Goal: Feedback & Contribution: Submit feedback/report problem

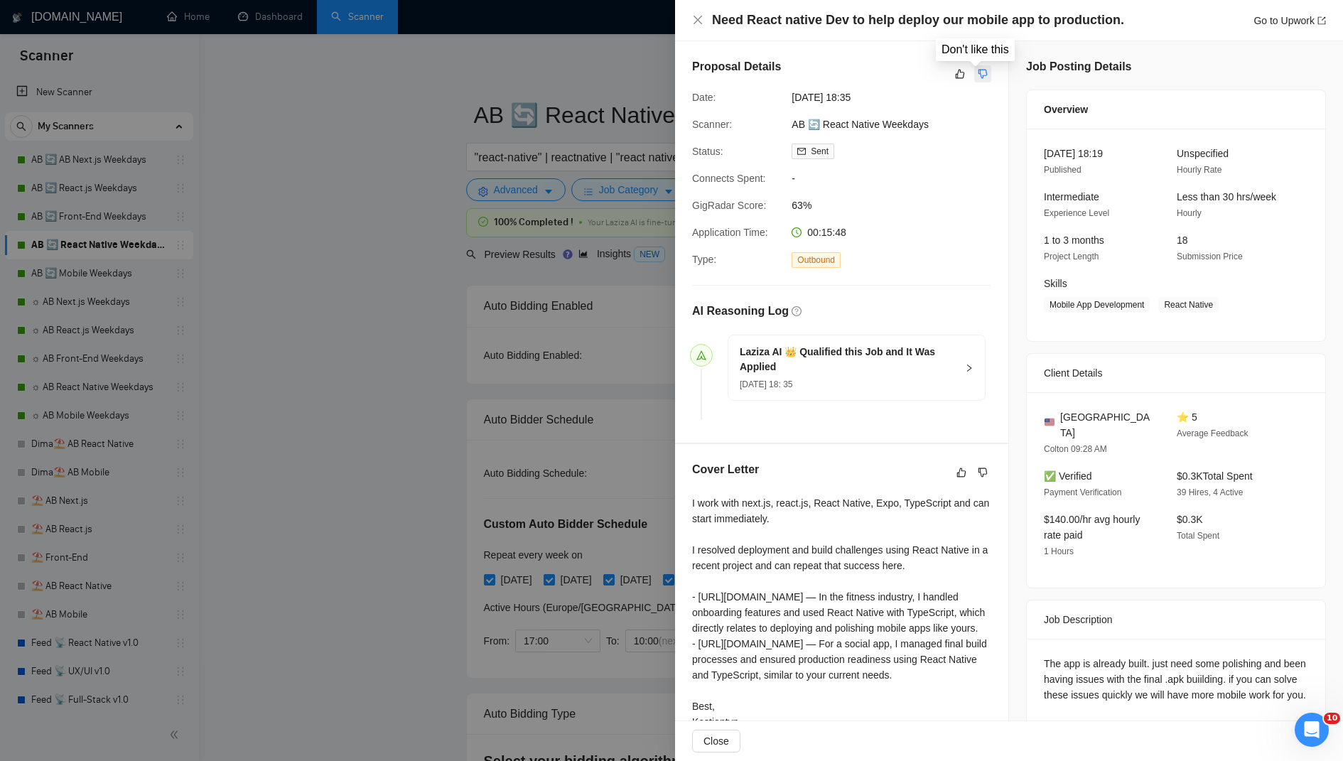
click at [978, 71] on icon "dislike" at bounding box center [983, 73] width 10 height 11
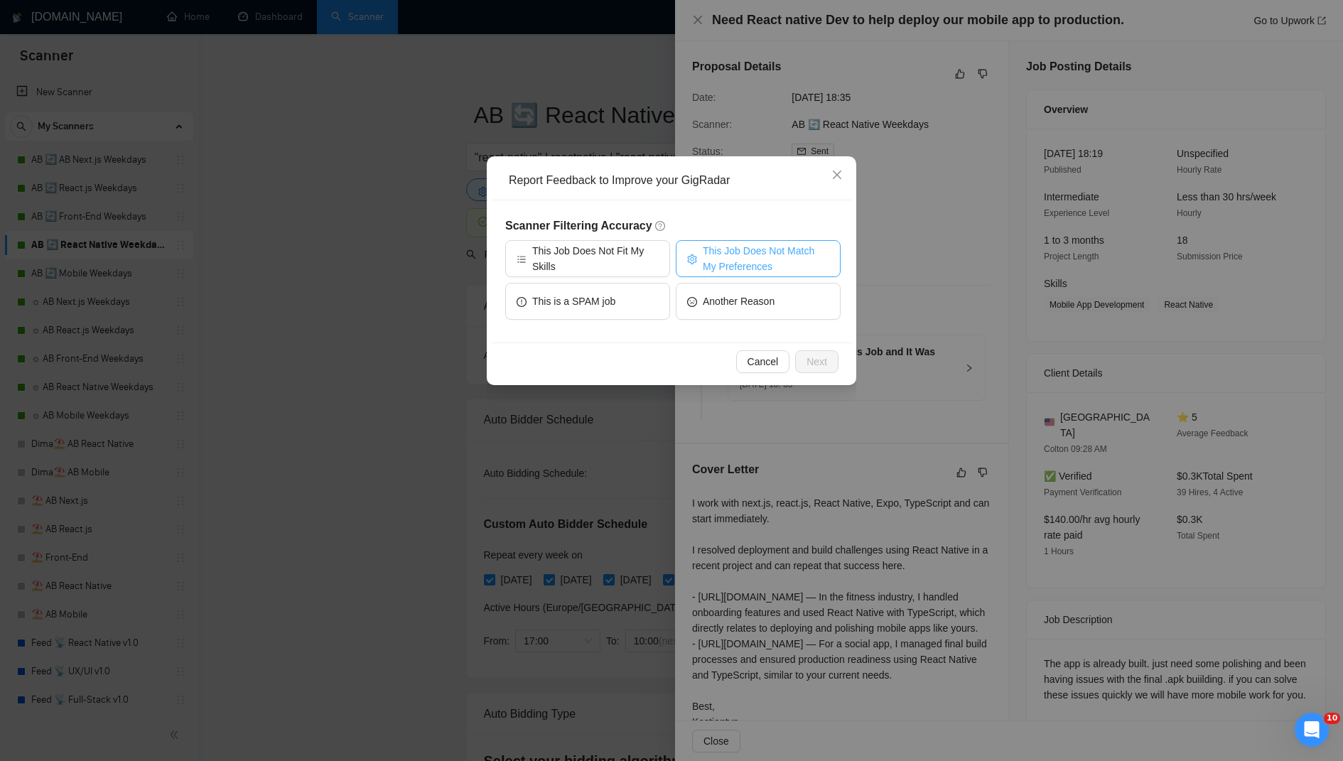
click at [726, 253] on span "This Job Does Not Match My Preferences" at bounding box center [766, 258] width 126 height 31
click at [814, 366] on span "Next" at bounding box center [817, 362] width 21 height 16
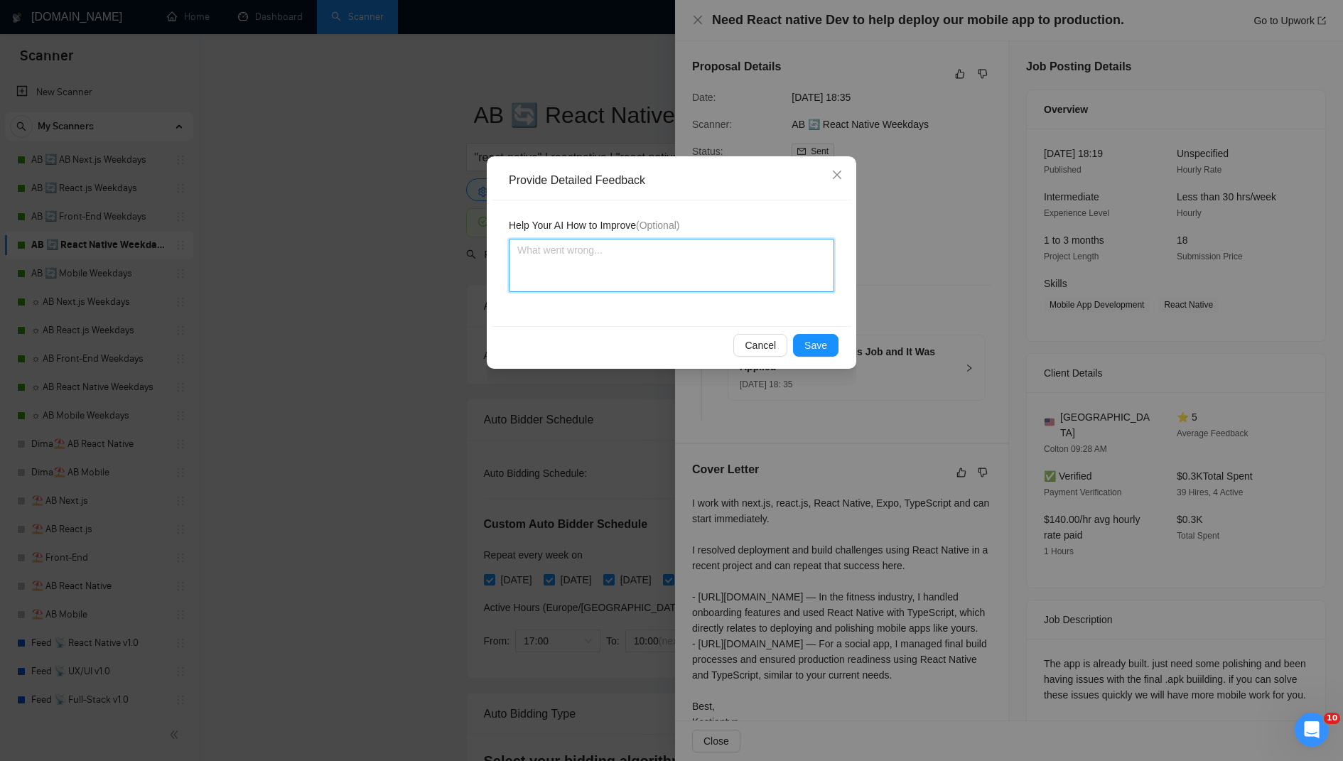
click at [620, 248] on textarea at bounding box center [671, 265] width 325 height 53
paste textarea "“This job is focused only on fixing a final React Native build and deploying to…"
type textarea "“This job is focused only on fixing a final React Native build and deploying to…"
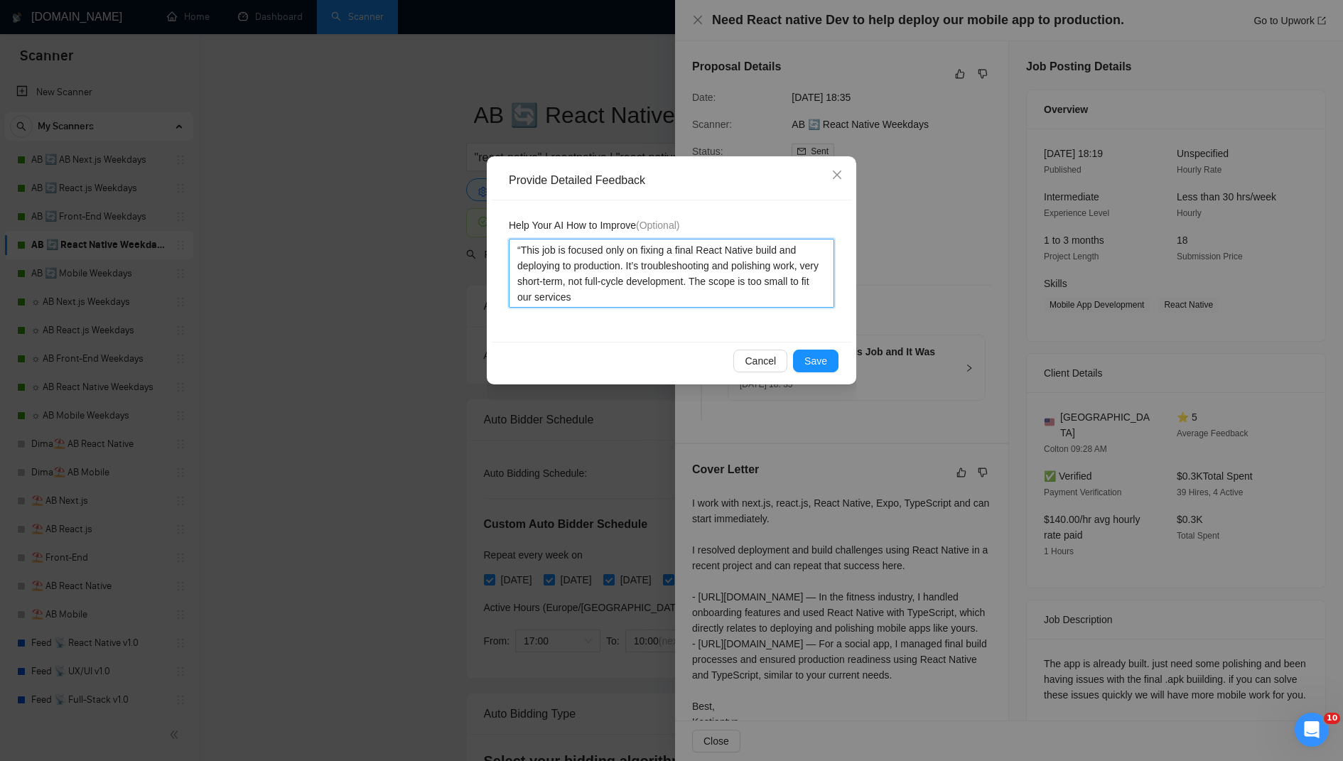
drag, startPoint x: 514, startPoint y: 242, endPoint x: 523, endPoint y: 246, distance: 9.5
click at [523, 246] on textarea "“This job is focused only on fixing a final React Native build and deploying to…" at bounding box center [671, 273] width 325 height 69
type textarea "This job is focused only on fixing a final React Native build and deploying to …"
click at [811, 351] on button "Save" at bounding box center [815, 361] width 45 height 23
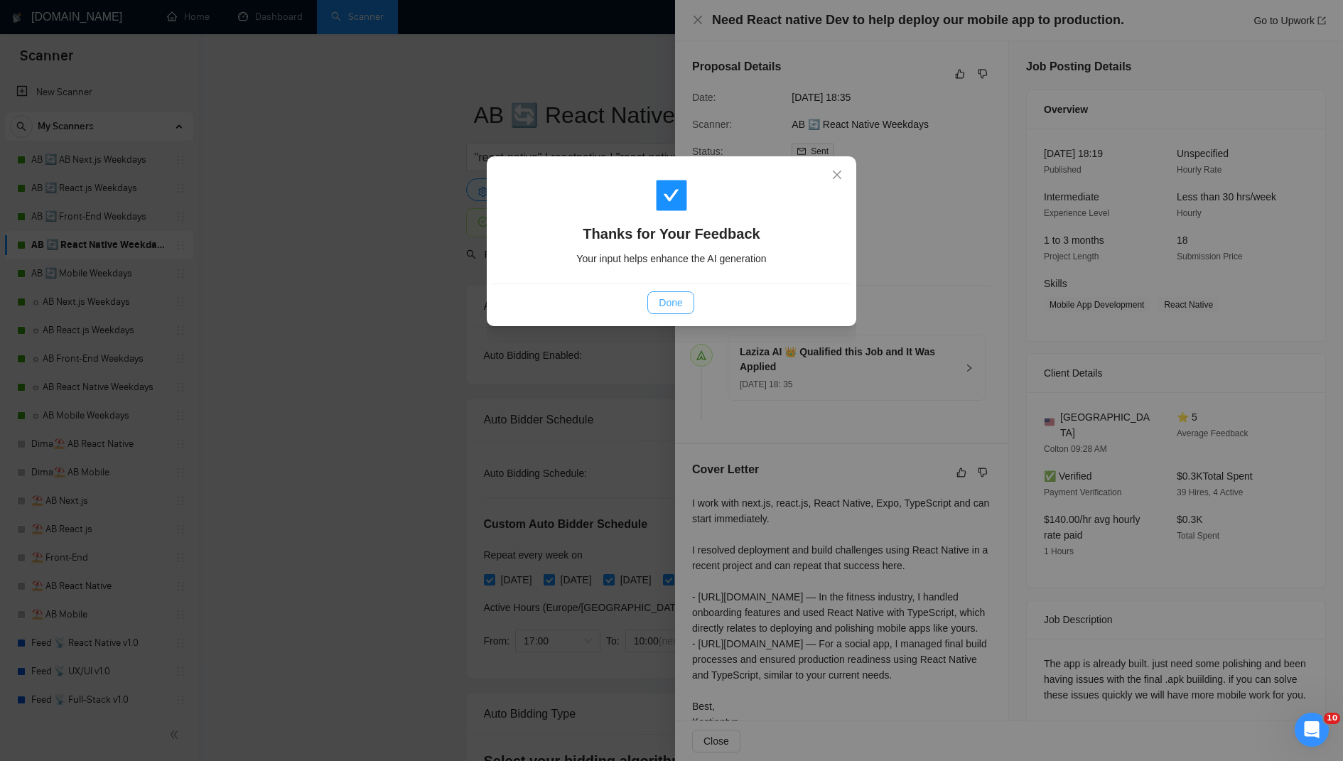
click at [672, 308] on span "Done" at bounding box center [670, 303] width 23 height 16
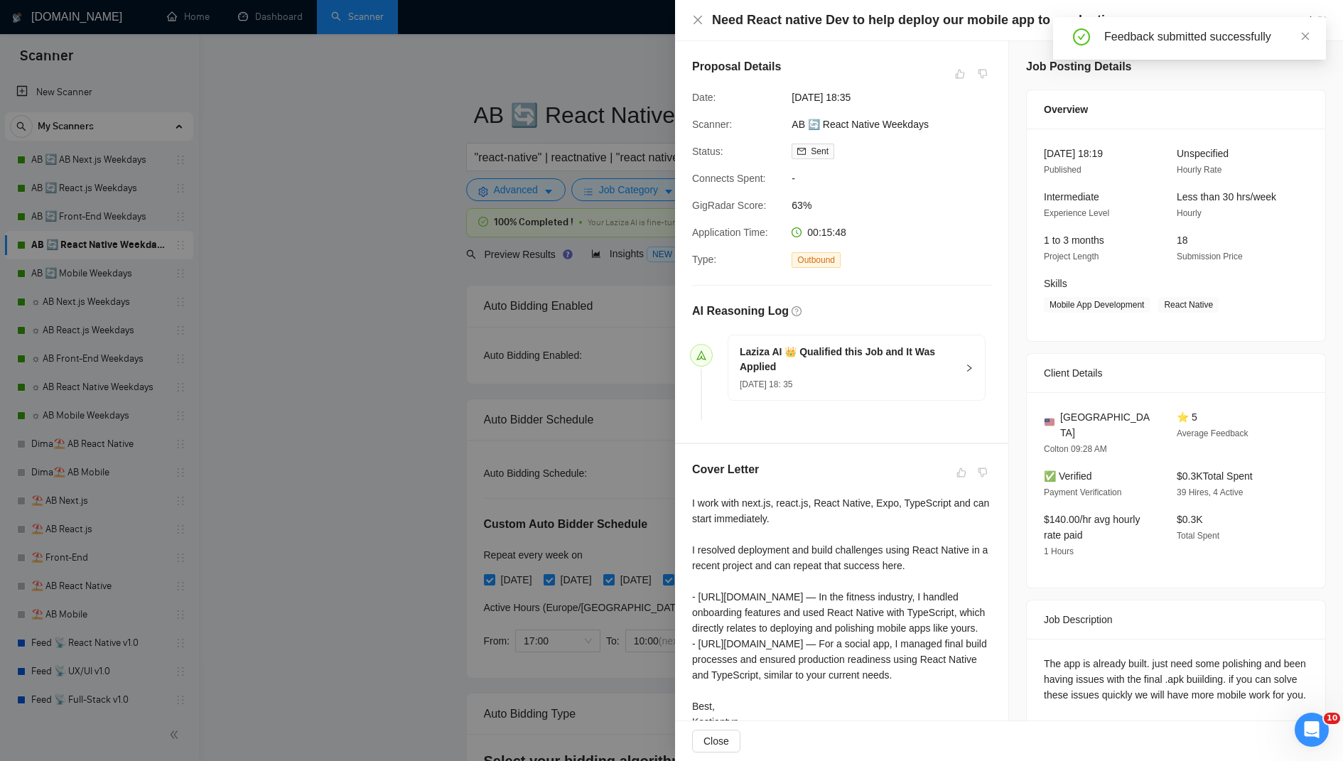
click at [892, 372] on h5 "Laziza AI 👑 Qualified this Job and It Was Applied" at bounding box center [848, 360] width 217 height 30
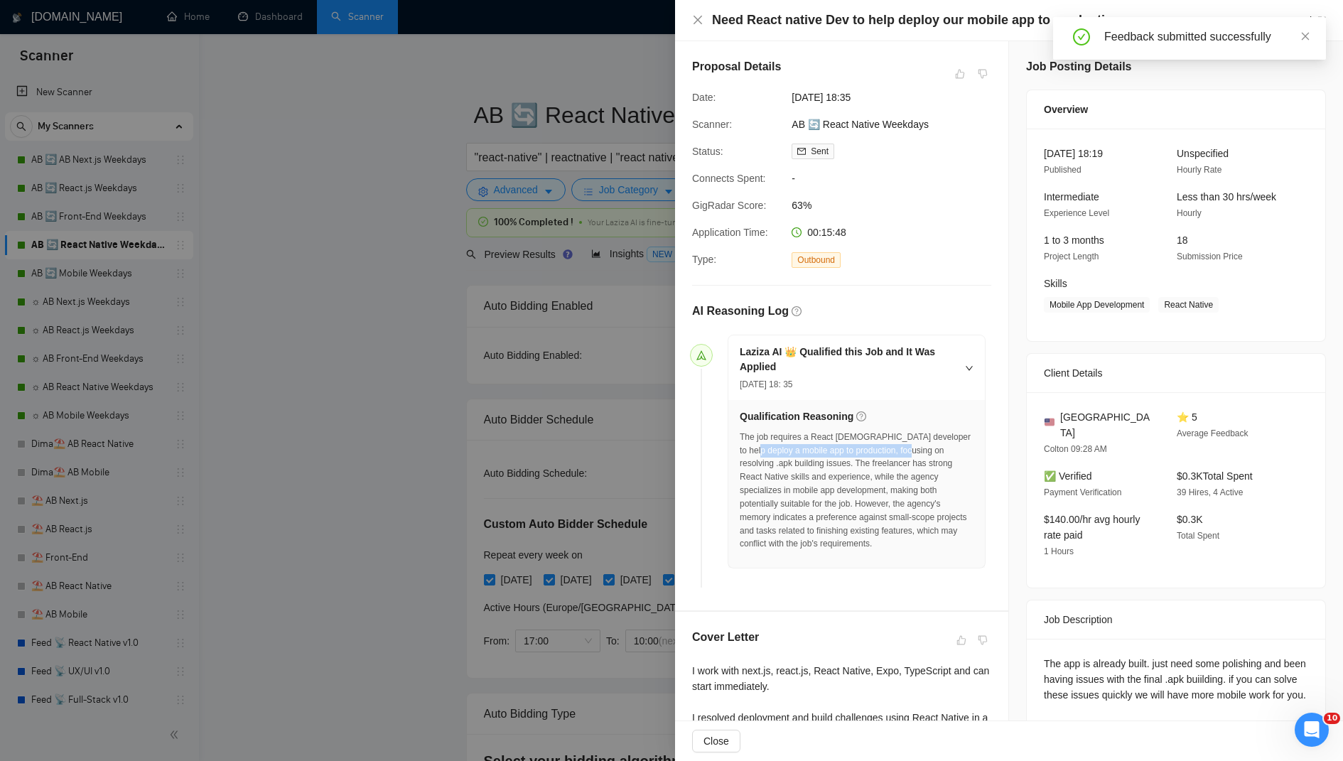
drag, startPoint x: 808, startPoint y: 441, endPoint x: 914, endPoint y: 444, distance: 105.9
click at [914, 444] on div "The job requires a React [DEMOGRAPHIC_DATA] developer to help deploy a mobile a…" at bounding box center [857, 491] width 234 height 121
drag, startPoint x: 890, startPoint y: 430, endPoint x: 912, endPoint y: 452, distance: 31.2
click at [912, 452] on div "The job requires a React [DEMOGRAPHIC_DATA] developer to help deploy a mobile a…" at bounding box center [857, 491] width 234 height 121
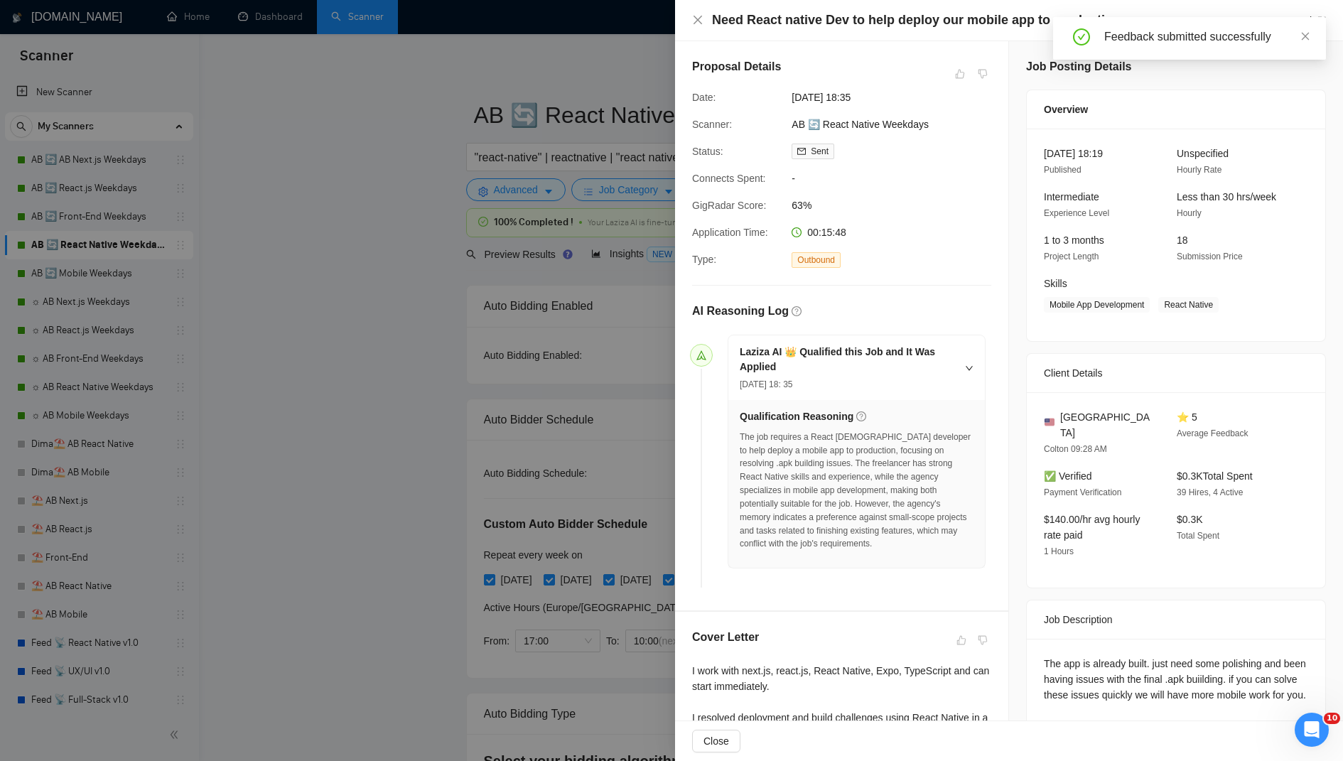
click at [915, 453] on div "The job requires a React [DEMOGRAPHIC_DATA] developer to help deploy a mobile a…" at bounding box center [857, 491] width 234 height 121
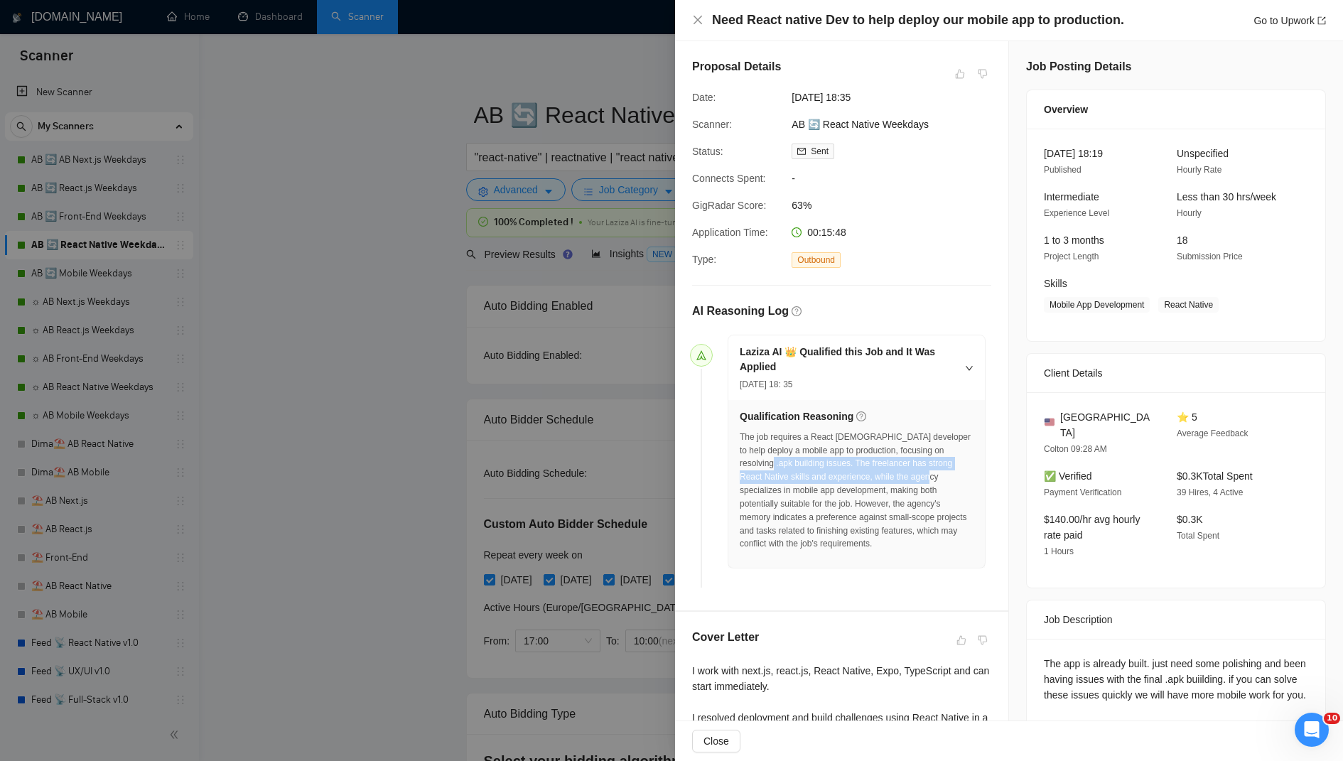
drag, startPoint x: 761, startPoint y: 462, endPoint x: 942, endPoint y: 475, distance: 181.7
click at [937, 477] on div "The job requires a React [DEMOGRAPHIC_DATA] developer to help deploy a mobile a…" at bounding box center [857, 491] width 234 height 121
click at [942, 475] on div "The job requires a React [DEMOGRAPHIC_DATA] developer to help deploy a mobile a…" at bounding box center [857, 491] width 234 height 121
drag, startPoint x: 838, startPoint y: 489, endPoint x: 910, endPoint y: 500, distance: 72.6
click at [910, 500] on div "The job requires a React [DEMOGRAPHIC_DATA] developer to help deploy a mobile a…" at bounding box center [857, 491] width 234 height 121
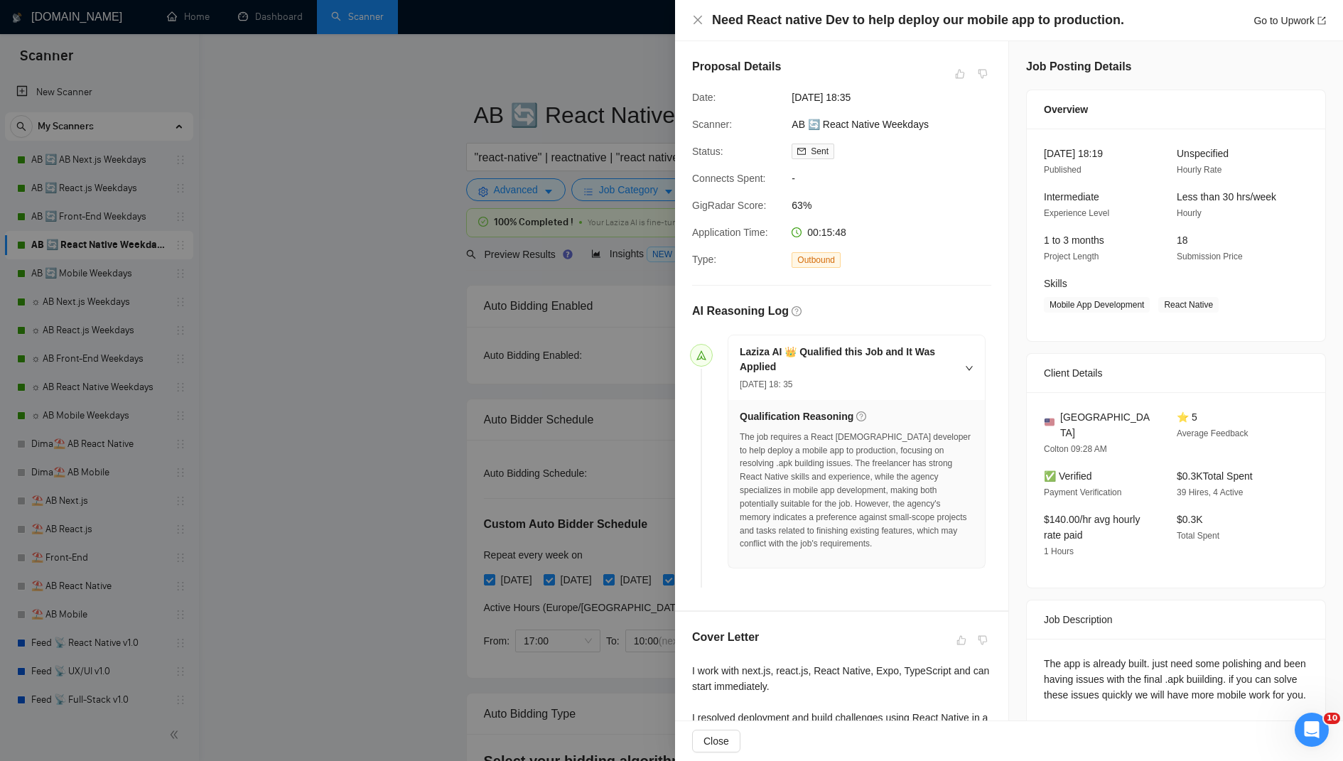
click at [909, 499] on div "The job requires a React [DEMOGRAPHIC_DATA] developer to help deploy a mobile a…" at bounding box center [857, 491] width 234 height 121
drag, startPoint x: 873, startPoint y: 486, endPoint x: 919, endPoint y: 490, distance: 45.7
click at [919, 490] on div "The job requires a React [DEMOGRAPHIC_DATA] developer to help deploy a mobile a…" at bounding box center [857, 491] width 234 height 121
click at [926, 487] on div "The job requires a React [DEMOGRAPHIC_DATA] developer to help deploy a mobile a…" at bounding box center [857, 491] width 234 height 121
drag, startPoint x: 829, startPoint y: 494, endPoint x: 905, endPoint y: 505, distance: 76.9
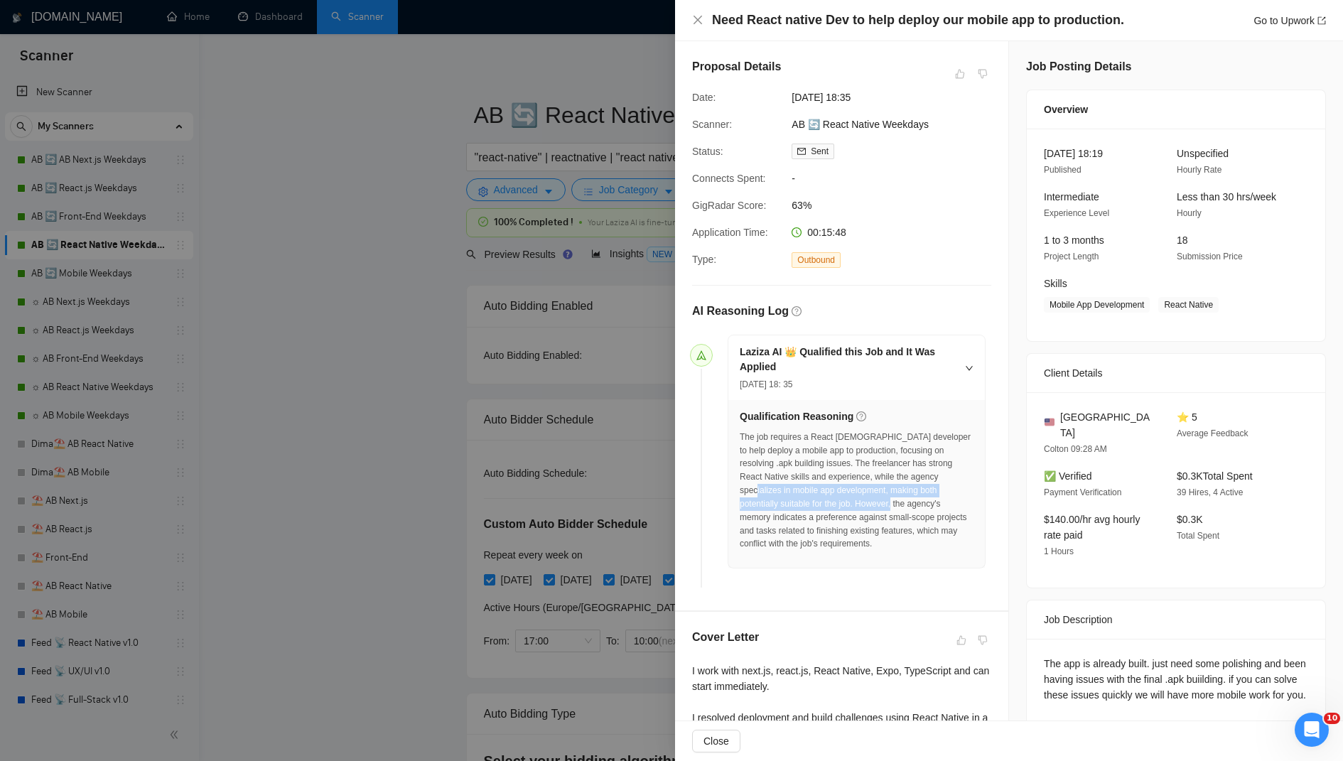
click at [905, 505] on div "The job requires a React [DEMOGRAPHIC_DATA] developer to help deploy a mobile a…" at bounding box center [857, 491] width 234 height 121
click at [910, 505] on div "The job requires a React [DEMOGRAPHIC_DATA] developer to help deploy a mobile a…" at bounding box center [857, 491] width 234 height 121
click at [826, 502] on div "The job requires a React [DEMOGRAPHIC_DATA] developer to help deploy a mobile a…" at bounding box center [857, 491] width 234 height 121
drag, startPoint x: 826, startPoint y: 502, endPoint x: 922, endPoint y: 543, distance: 103.5
click at [922, 543] on div "The job requires a React [DEMOGRAPHIC_DATA] developer to help deploy a mobile a…" at bounding box center [857, 491] width 234 height 121
